Goal: Task Accomplishment & Management: Manage account settings

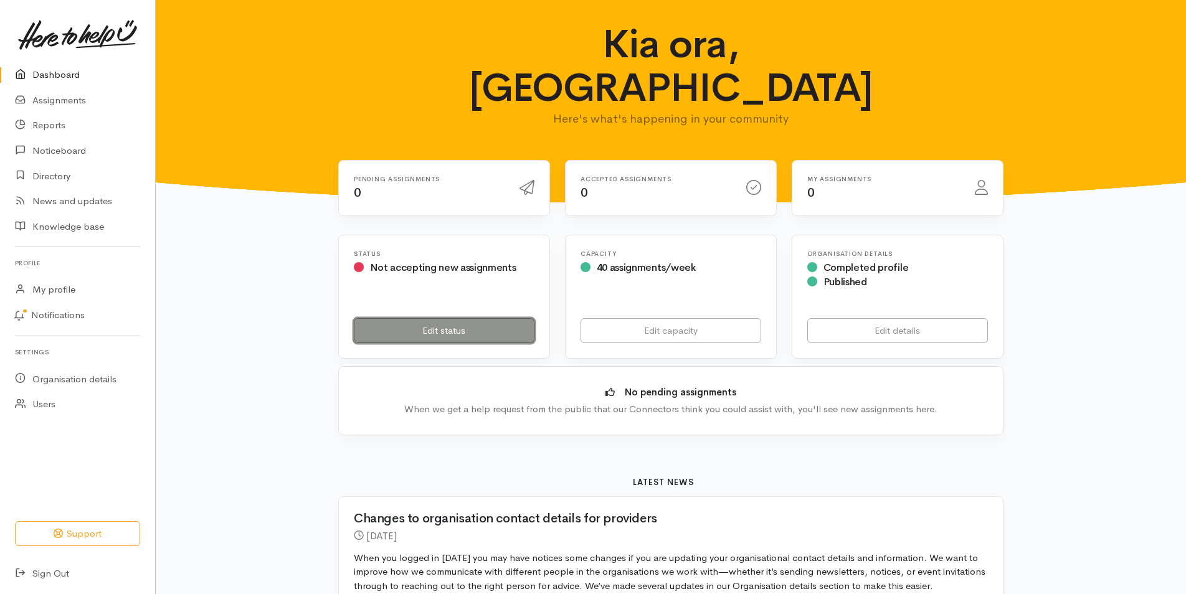
click at [493, 318] on link "Edit status" at bounding box center [444, 331] width 181 height 26
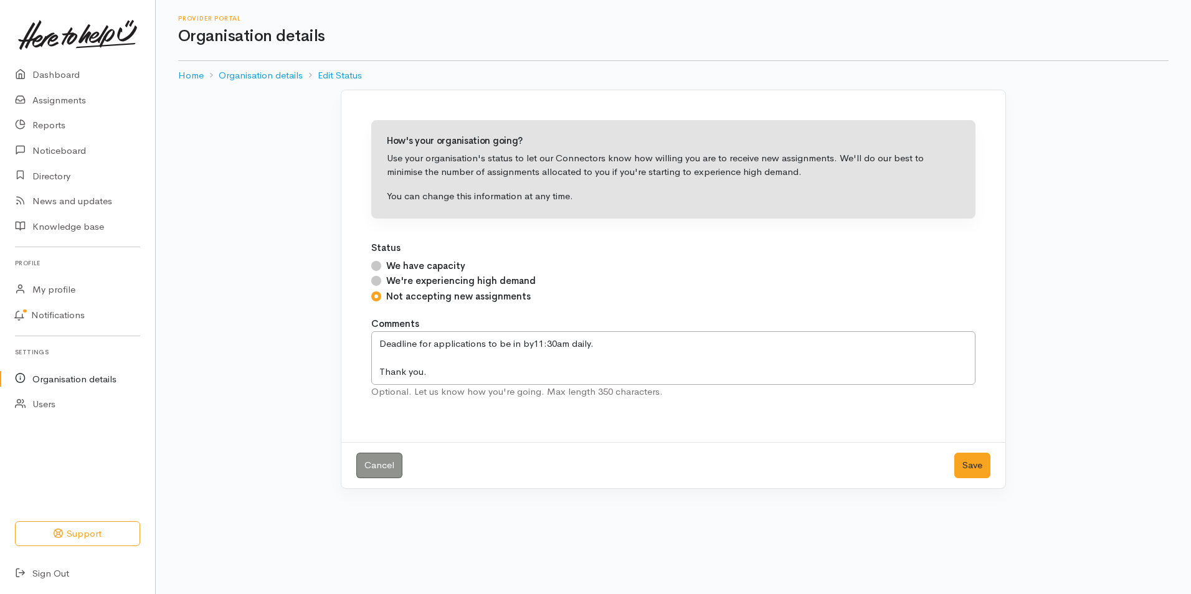
click at [381, 267] on div "We have capacity" at bounding box center [673, 266] width 604 height 14
click at [377, 267] on input "We have capacity" at bounding box center [376, 266] width 10 height 10
radio input "true"
click at [961, 472] on button "Save" at bounding box center [972, 466] width 36 height 26
